Goal: Transaction & Acquisition: Book appointment/travel/reservation

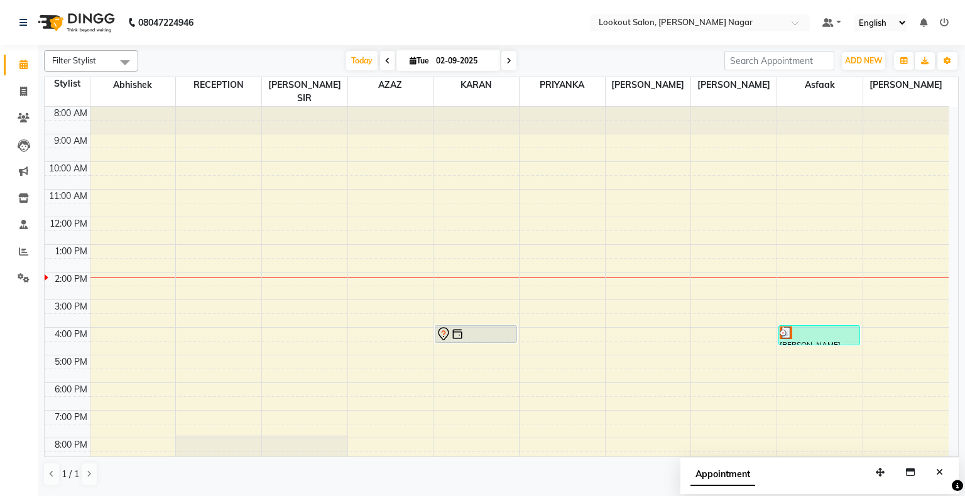
scroll to position [46, 0]
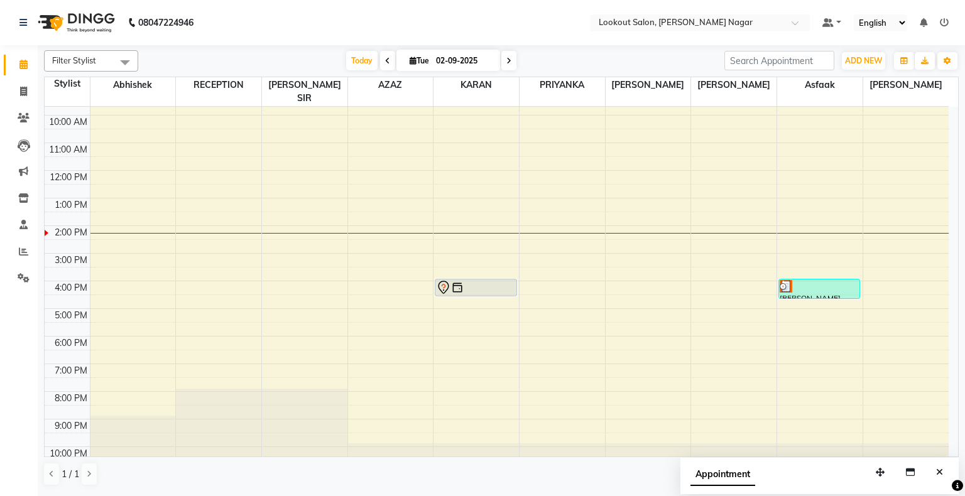
click at [551, 348] on div "8:00 AM 9:00 AM 10:00 AM 11:00 AM 12:00 PM 1:00 PM 2:00 PM 3:00 PM 4:00 PM 5:00…" at bounding box center [497, 267] width 904 height 414
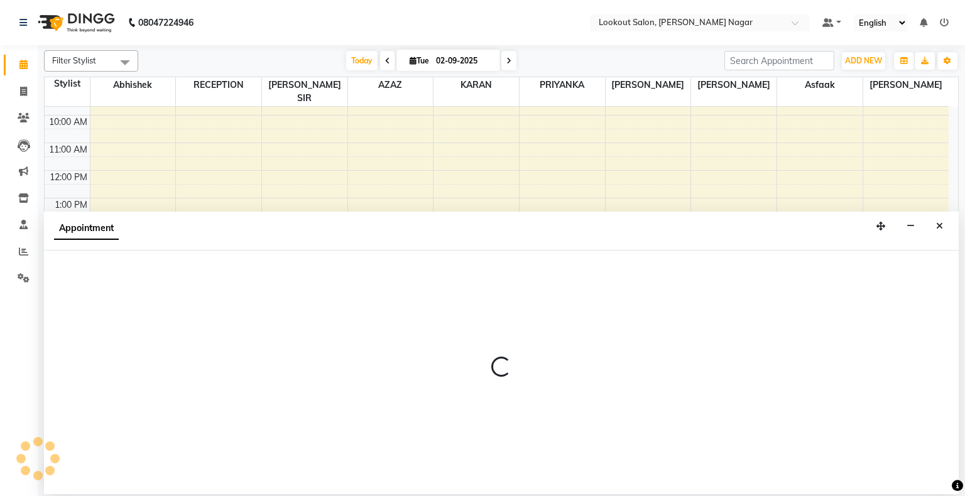
select select "16862"
select select "1140"
select select "tentative"
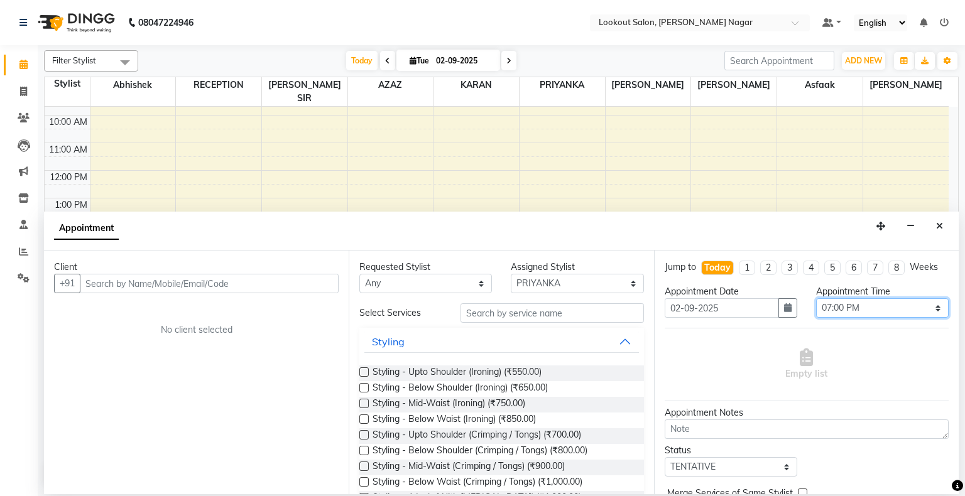
click at [842, 304] on select "Select 09:00 AM 09:15 AM 09:30 AM 09:45 AM 10:00 AM 10:15 AM 10:30 AM 10:45 AM …" at bounding box center [882, 307] width 133 height 19
select select "1170"
click at [816, 298] on select "Select 09:00 AM 09:15 AM 09:30 AM 09:45 AM 10:00 AM 10:15 AM 10:30 AM 10:45 AM …" at bounding box center [882, 307] width 133 height 19
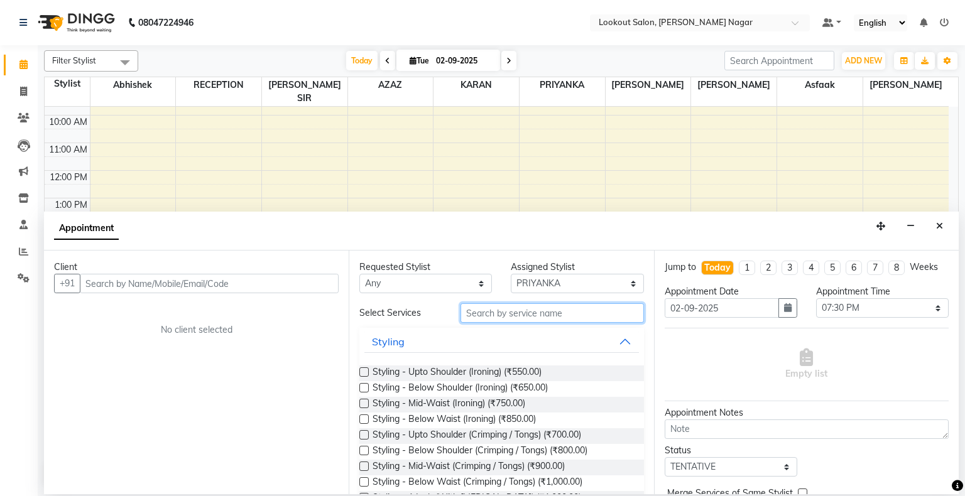
click at [546, 318] on input "text" at bounding box center [551, 312] width 183 height 19
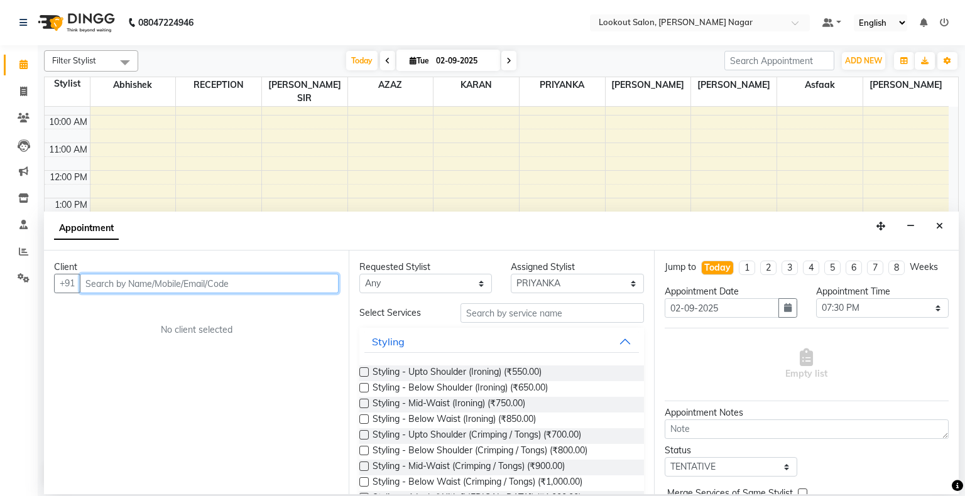
click at [305, 285] on input "text" at bounding box center [209, 283] width 259 height 19
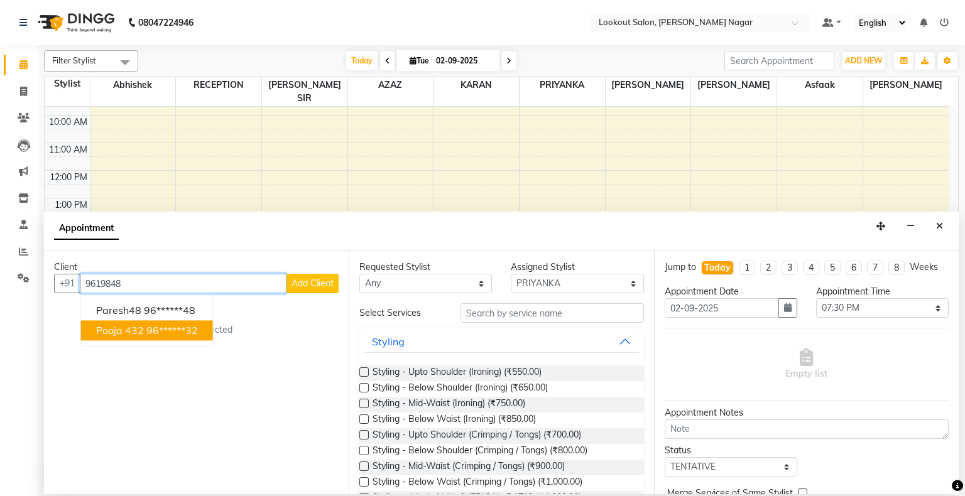
click at [119, 330] on span "Pooja 432" at bounding box center [120, 331] width 48 height 13
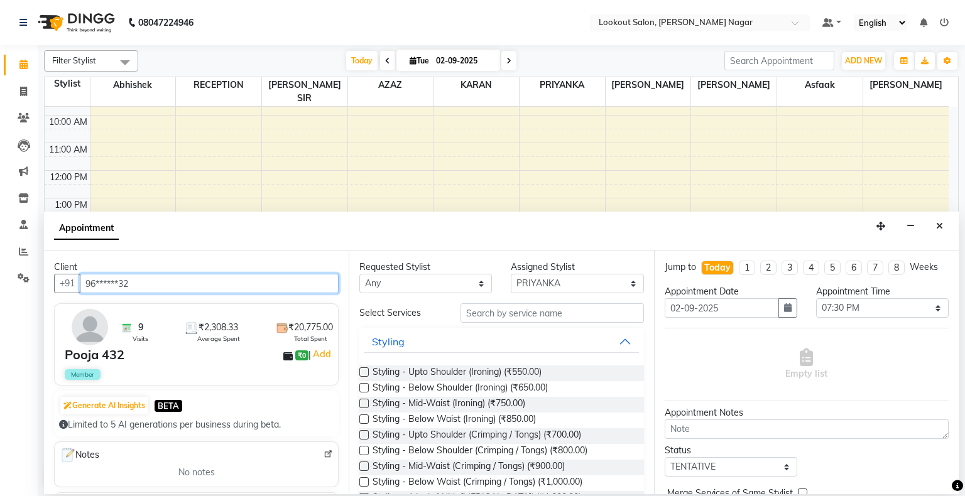
type input "96******32"
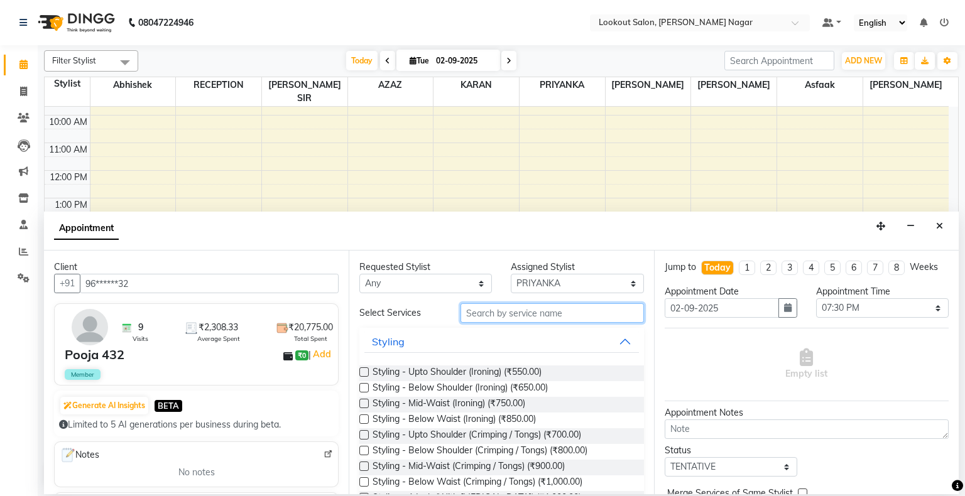
click at [525, 318] on input "text" at bounding box center [551, 312] width 183 height 19
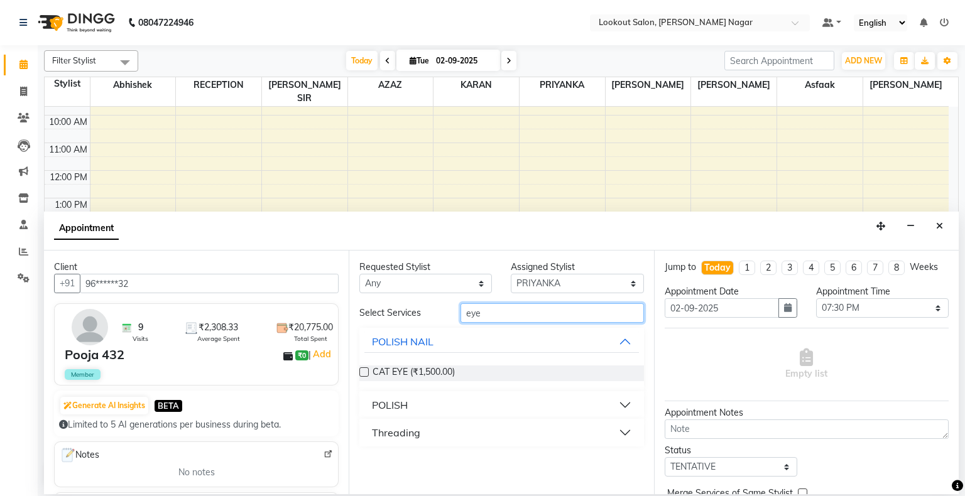
type input "eye"
click at [623, 430] on button "Threading" at bounding box center [501, 432] width 274 height 23
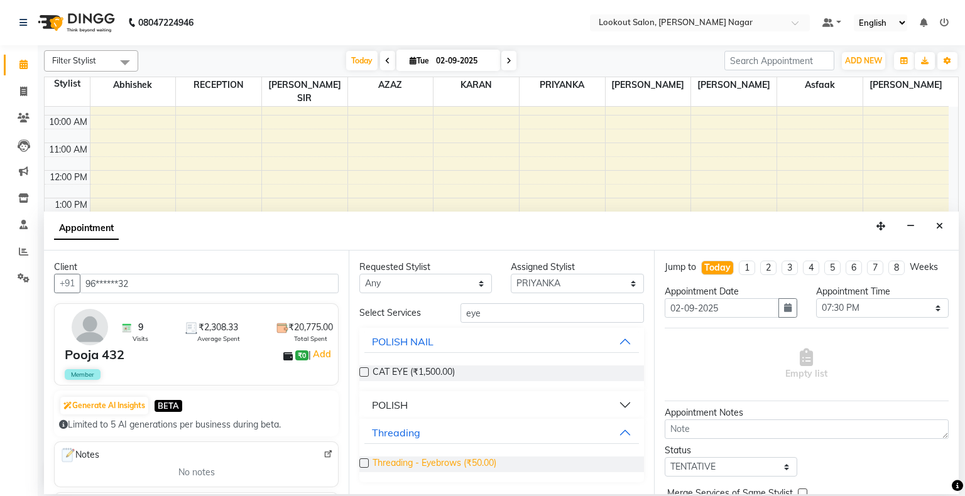
click at [477, 463] on span "Threading - Eyebrows (₹50.00)" at bounding box center [434, 465] width 124 height 16
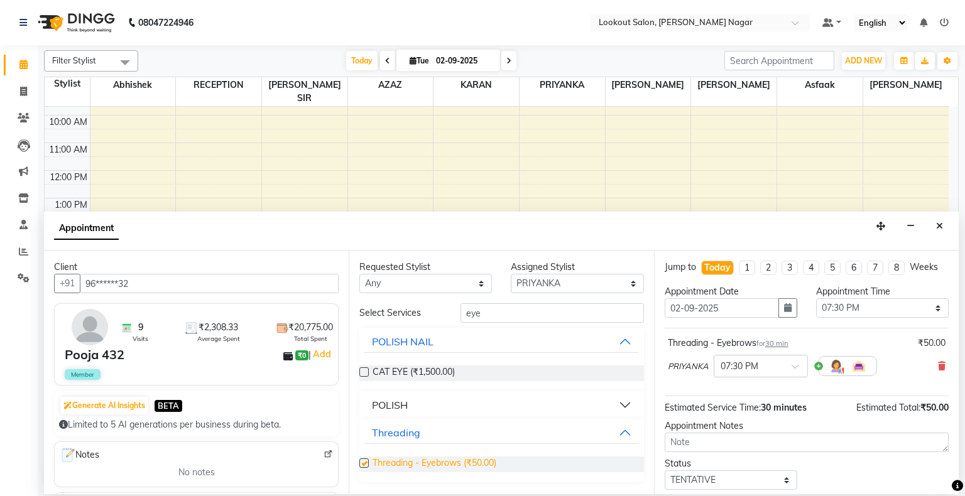
checkbox input "false"
click at [534, 283] on select "Select abhishek Asfaak [PERSON_NAME] [PERSON_NAME] PRIYANKA RECEPTION [PERSON_N…" at bounding box center [577, 283] width 133 height 19
select select "11447"
click at [511, 274] on select "Select abhishek Asfaak [PERSON_NAME] [PERSON_NAME] PRIYANKA RECEPTION [PERSON_N…" at bounding box center [577, 283] width 133 height 19
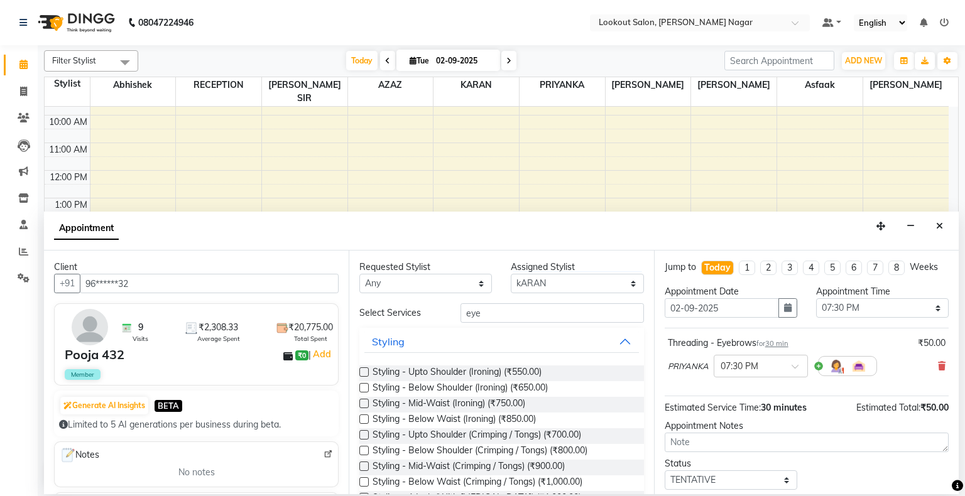
click at [550, 300] on div "Requested Stylist Any abhishek Asfaak [PERSON_NAME] [PERSON_NAME] PRIYANKA RECE…" at bounding box center [501, 373] width 305 height 244
click at [549, 317] on input "eye" at bounding box center [551, 312] width 183 height 19
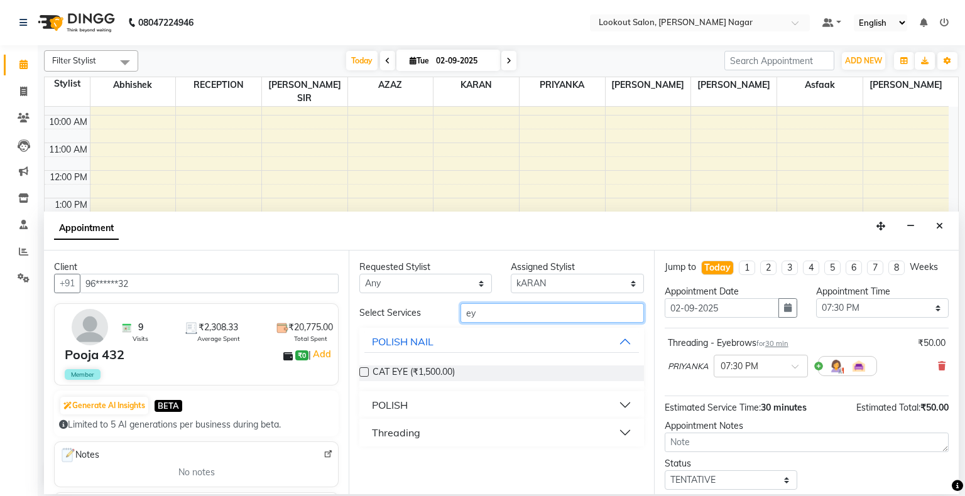
type input "e"
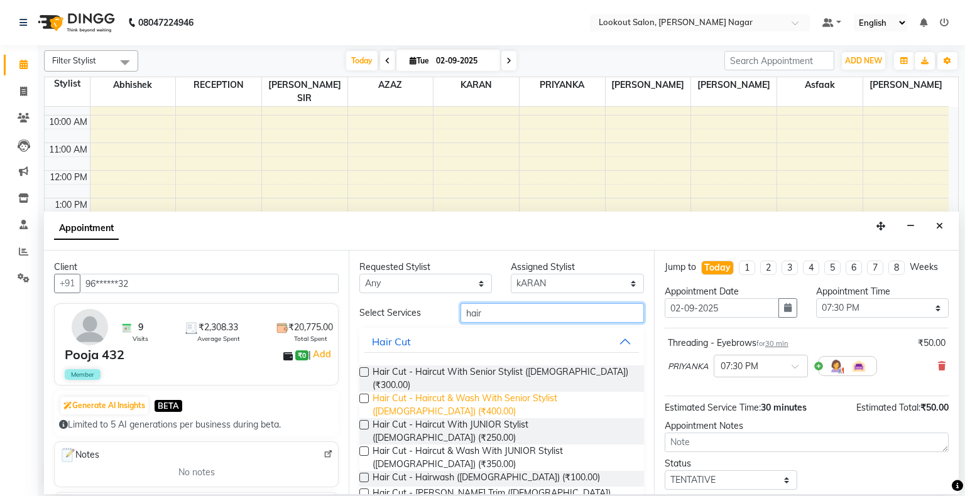
type input "hair"
click at [535, 392] on span "Hair Cut - Haircut & Wash With Senior Stylist ([DEMOGRAPHIC_DATA]) (₹400.00)" at bounding box center [502, 405] width 261 height 26
checkbox input "false"
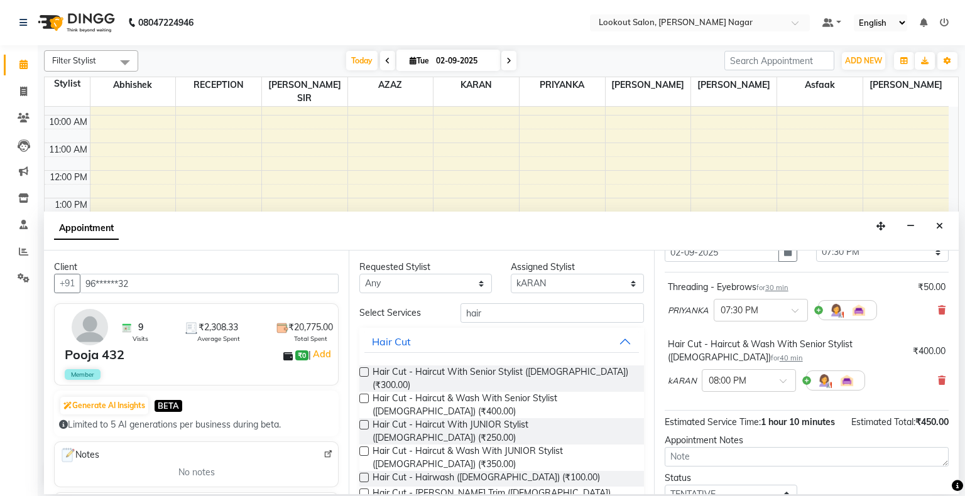
scroll to position [148, 0]
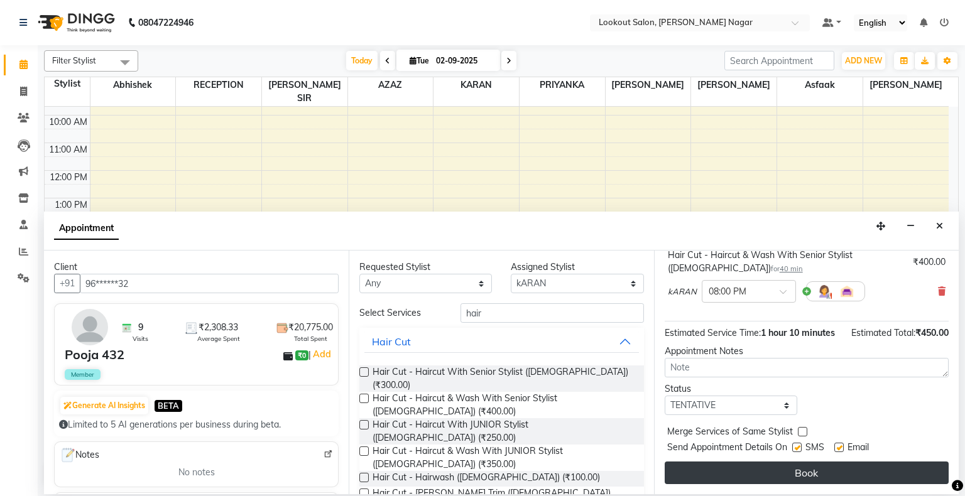
click at [897, 475] on button "Book" at bounding box center [806, 473] width 284 height 23
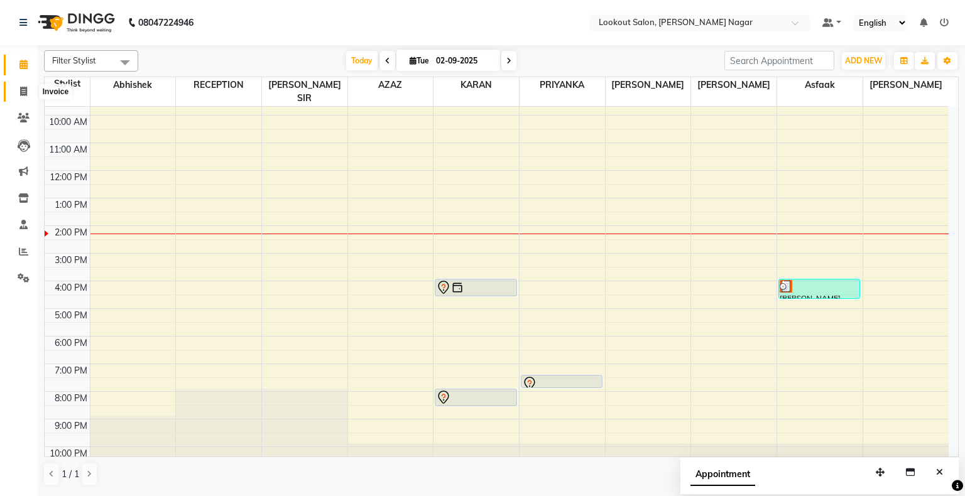
click at [20, 89] on icon at bounding box center [23, 91] width 7 height 9
select select "service"
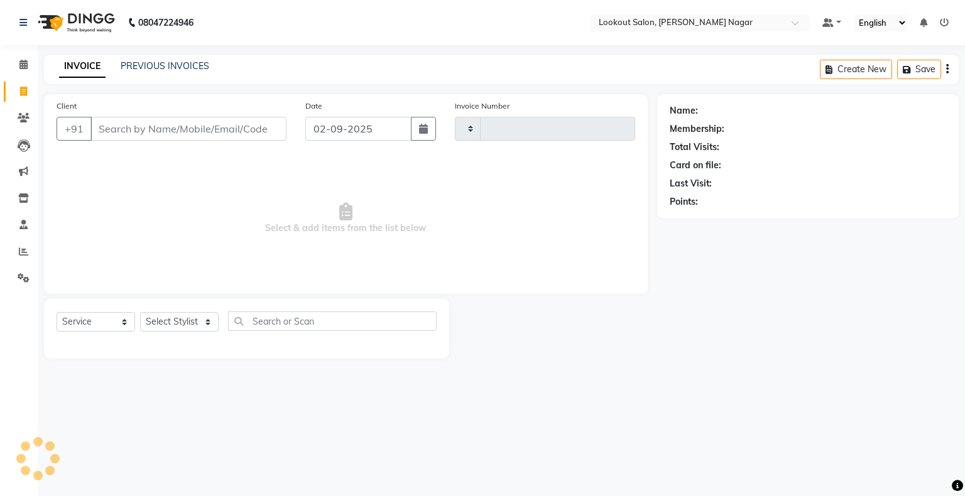
type input "2491"
select select "150"
click at [20, 89] on icon at bounding box center [23, 91] width 7 height 9
select select "service"
type input "2491"
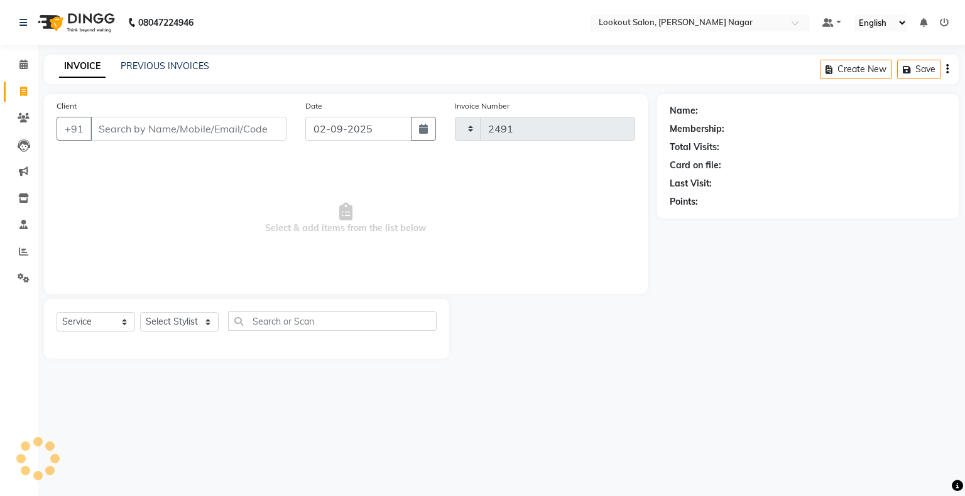
select select "150"
